Goal: Task Accomplishment & Management: Manage account settings

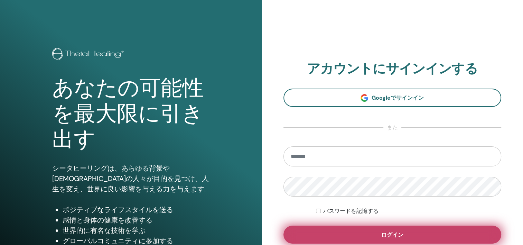
type input "**********"
click at [421, 237] on button "ログイン" at bounding box center [393, 234] width 218 height 18
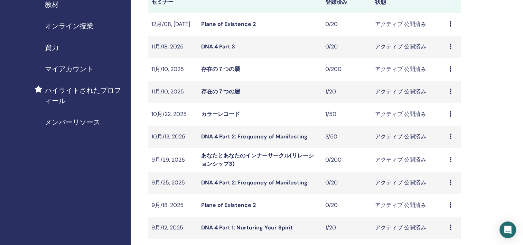
scroll to position [173, 0]
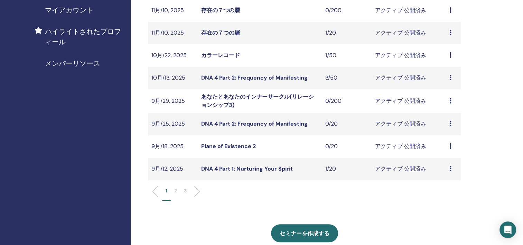
click at [292, 171] on td "DNA 4 Part 1: Nurturing Your Spirit" at bounding box center [260, 169] width 124 height 22
click at [452, 170] on div "プレビュー 編集 出席者 キャンセル" at bounding box center [454, 169] width 8 height 8
click at [443, 197] on link "出席者" at bounding box center [442, 196] width 17 height 7
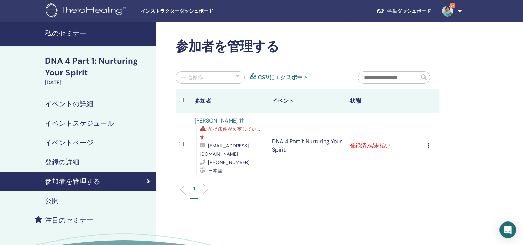
click at [220, 130] on span "前提条件が欠落しています" at bounding box center [231, 133] width 62 height 15
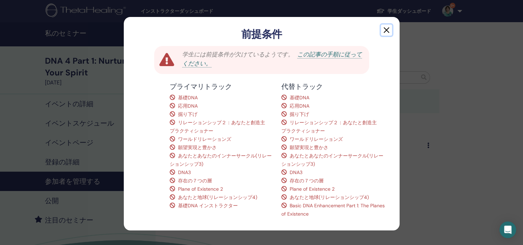
click at [381, 32] on button "button" at bounding box center [386, 30] width 11 height 11
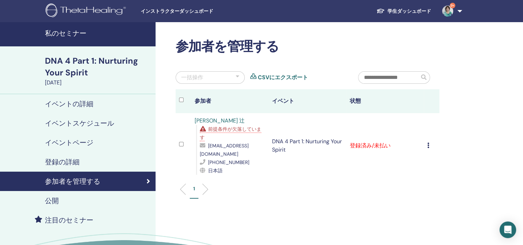
click at [428, 147] on icon at bounding box center [428, 145] width 2 height 6
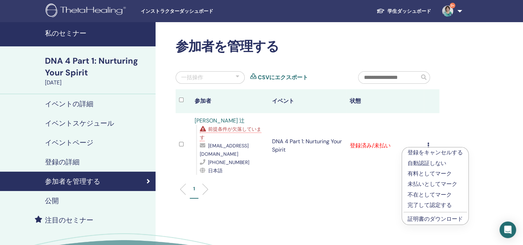
click at [484, 111] on div "参加者を管理する 一括操作 CSVにエクスポート 参加者 イベント 状態 伸明 辻 前提条件が欠落しています f67e789012g3hi4@gmail.co…" at bounding box center [330, 162] width 349 height 280
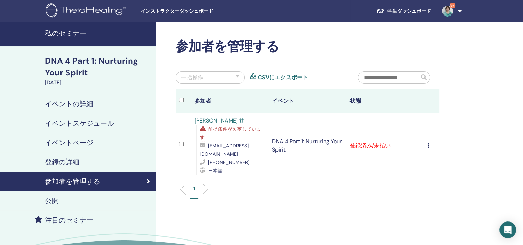
click at [429, 144] on icon at bounding box center [428, 145] width 2 height 6
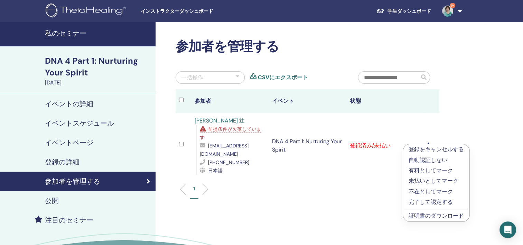
click at [439, 216] on link "証明書のダウンロード" at bounding box center [436, 215] width 55 height 7
